Goal: Information Seeking & Learning: Learn about a topic

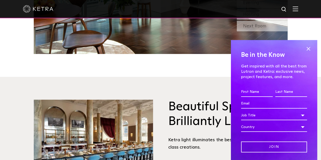
scroll to position [534, 0]
click at [305, 48] on span at bounding box center [309, 49] width 8 height 8
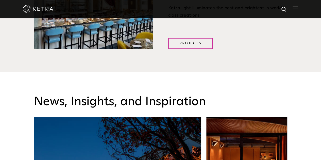
scroll to position [666, 0]
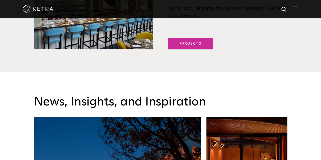
click at [182, 41] on link "Projects" at bounding box center [190, 43] width 44 height 11
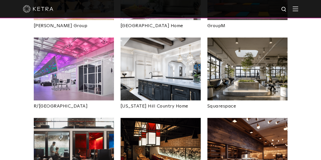
scroll to position [978, 0]
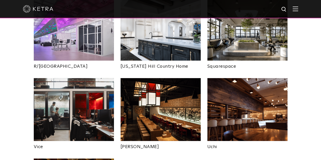
click at [152, 78] on img at bounding box center [161, 109] width 80 height 63
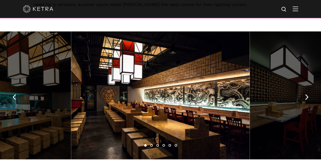
scroll to position [275, 0]
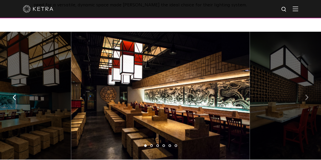
click at [307, 95] on img "button" at bounding box center [306, 98] width 3 height 6
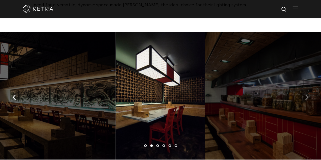
click at [307, 95] on img "button" at bounding box center [306, 98] width 3 height 6
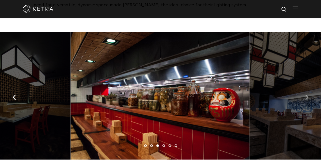
click at [307, 95] on img "button" at bounding box center [306, 98] width 3 height 6
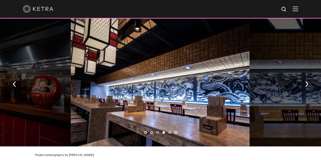
scroll to position [289, 0]
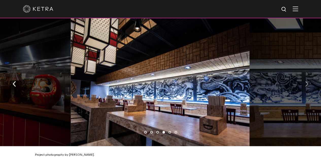
click at [307, 81] on img "button" at bounding box center [306, 84] width 3 height 6
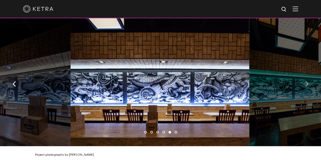
click at [307, 81] on img "button" at bounding box center [306, 84] width 3 height 6
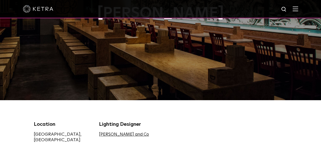
scroll to position [0, 0]
